Goal: Task Accomplishment & Management: Manage account settings

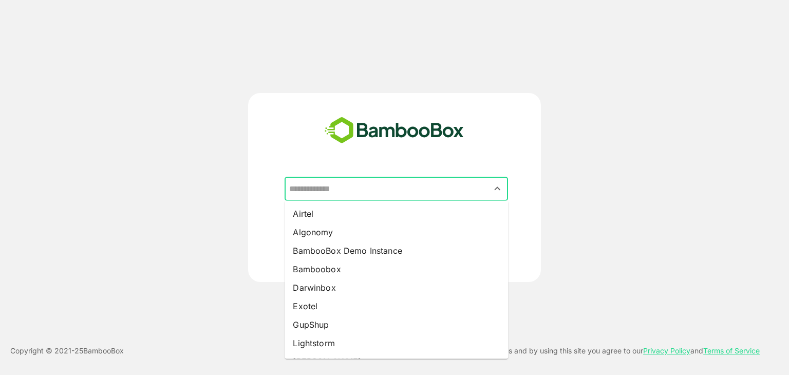
click at [415, 181] on input "text" at bounding box center [395, 189] width 219 height 20
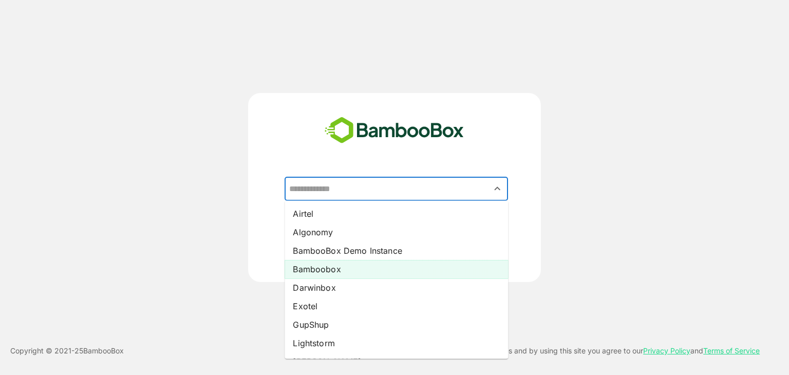
click at [363, 275] on li "Bamboobox" at bounding box center [395, 269] width 223 height 18
type input "*********"
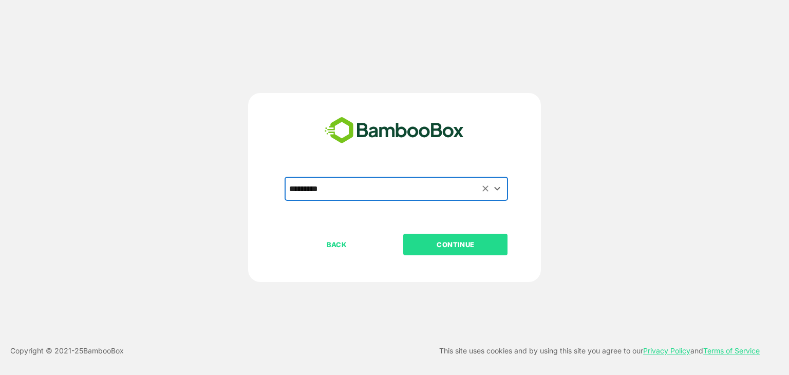
click at [412, 253] on button "CONTINUE" at bounding box center [455, 245] width 104 height 22
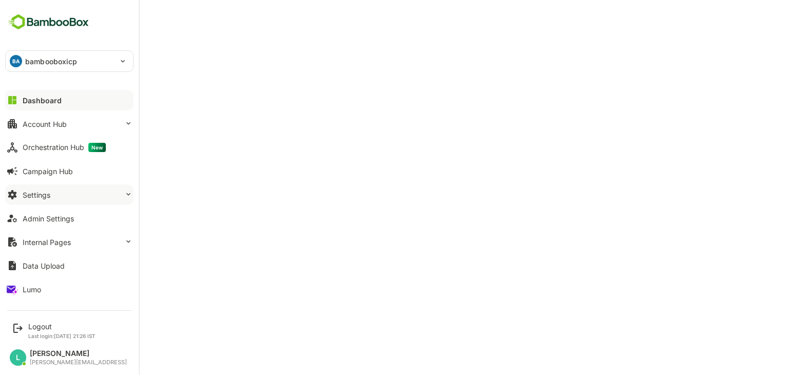
click at [59, 199] on button "Settings" at bounding box center [69, 194] width 128 height 21
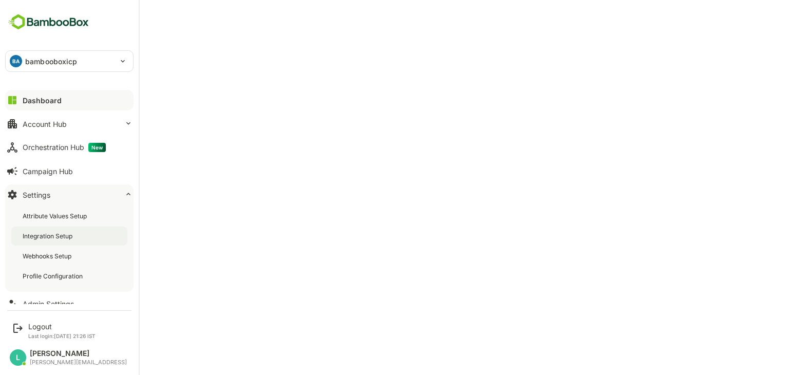
click at [73, 235] on div "Integration Setup" at bounding box center [49, 236] width 52 height 9
